Goal: Feedback & Contribution: Contribute content

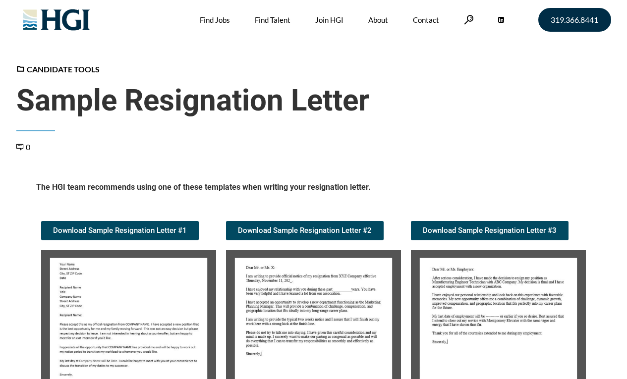
scroll to position [149, 0]
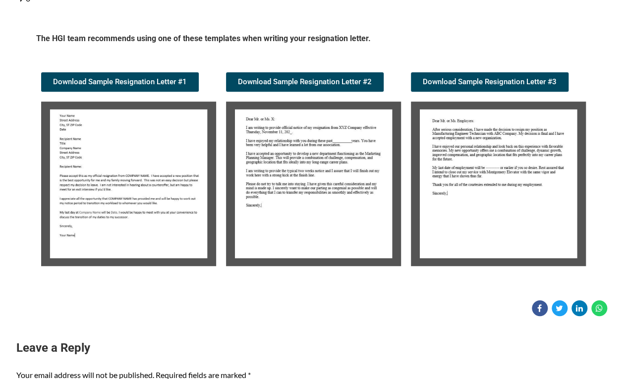
click at [85, 148] on img at bounding box center [128, 184] width 175 height 165
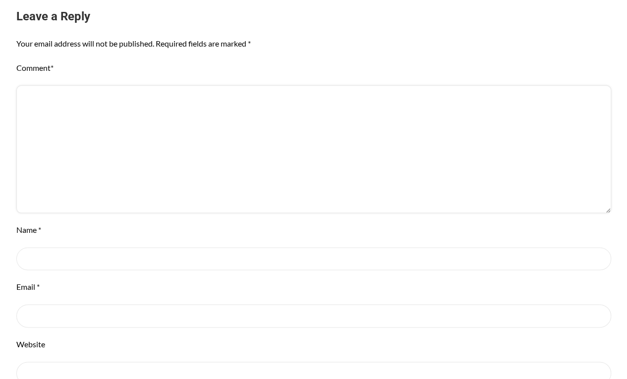
click at [105, 100] on textarea "Comment *" at bounding box center [313, 149] width 595 height 128
drag, startPoint x: 255, startPoint y: 166, endPoint x: 210, endPoint y: 168, distance: 45.6
click at [210, 169] on textarea "nsnnjjsjjnllnvcnxllvjnldnldnvfljjjsjbj" at bounding box center [313, 149] width 595 height 128
click at [210, 168] on textarea "nsnnjjsjjnllnvcnxllvjnldnldnvfljjjsjbj" at bounding box center [313, 149] width 595 height 128
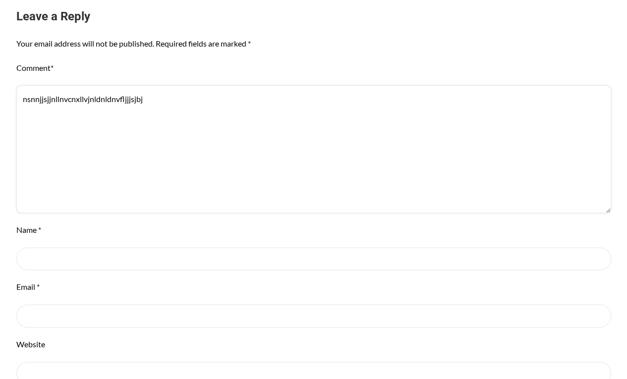
click at [209, 168] on textarea "nsnnjjsjjnllnvcnxllvjnldnldnvfljjjsjbj" at bounding box center [313, 149] width 595 height 128
click at [210, 171] on textarea "nsnnjjsjjnllnvcnxllvjnldnldnvfljjjsjbj" at bounding box center [313, 149] width 595 height 128
type textarea "scjjjbjvjlvjjvvlnnnjddjvjjnnnxlcvxcjbjbvvj k v dddvj"
drag, startPoint x: 210, startPoint y: 99, endPoint x: 13, endPoint y: 111, distance: 197.2
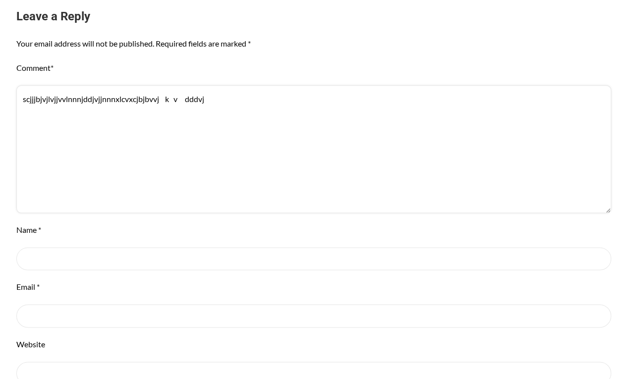
click at [13, 111] on div "Leave a Reply Cancel Reply Your email address will not be published. Required f…" at bounding box center [313, 232] width 625 height 449
type textarea "vm v kjbfkjkfbb kj nnv dhvn hdv hd h"
drag, startPoint x: 193, startPoint y: 103, endPoint x: 78, endPoint y: 92, distance: 115.5
click at [12, 104] on div "Leave a Reply Cancel Reply Your email address will not be published. Required f…" at bounding box center [313, 232] width 625 height 449
